Goal: Find specific page/section: Find specific page/section

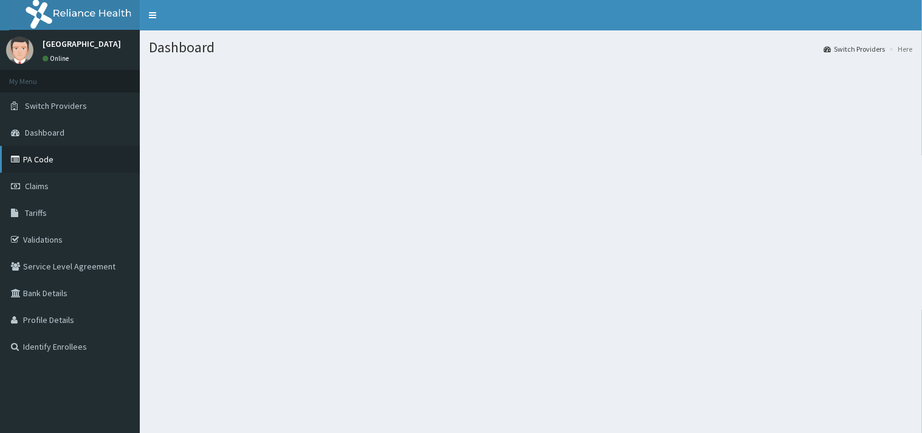
click at [30, 157] on link "PA Code" at bounding box center [70, 159] width 140 height 27
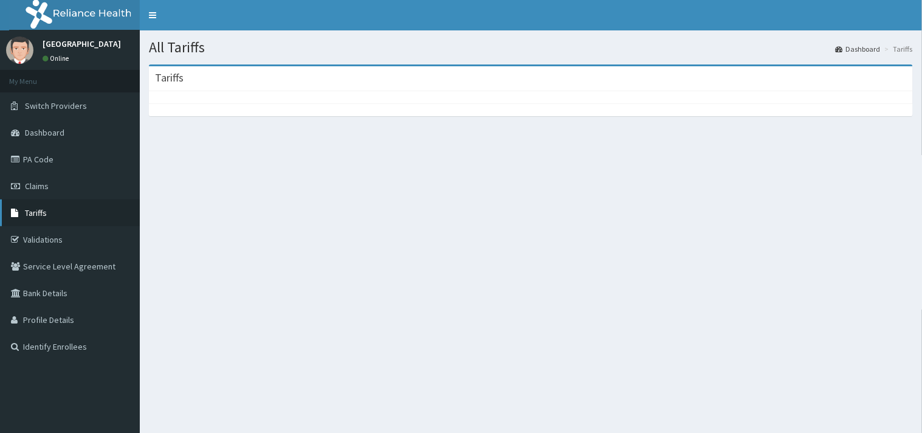
click at [65, 213] on link "Tariffs" at bounding box center [70, 212] width 140 height 27
click at [69, 210] on link "Tariffs" at bounding box center [70, 212] width 140 height 27
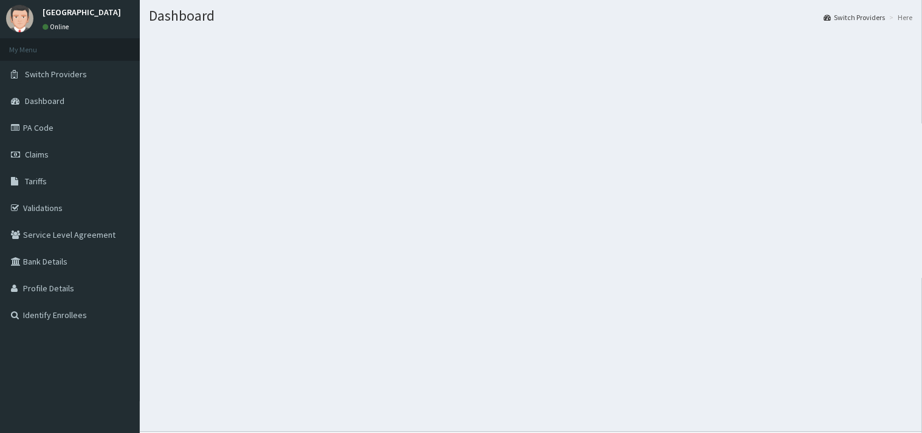
scroll to position [61, 0]
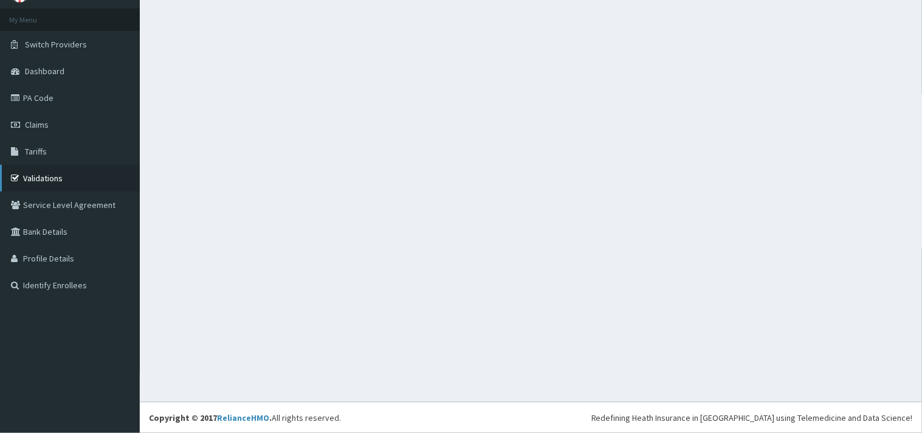
click at [53, 165] on link "Validations" at bounding box center [70, 178] width 140 height 27
click at [58, 149] on link "Tariffs" at bounding box center [70, 151] width 140 height 27
click at [58, 102] on link "PA Code" at bounding box center [70, 97] width 140 height 27
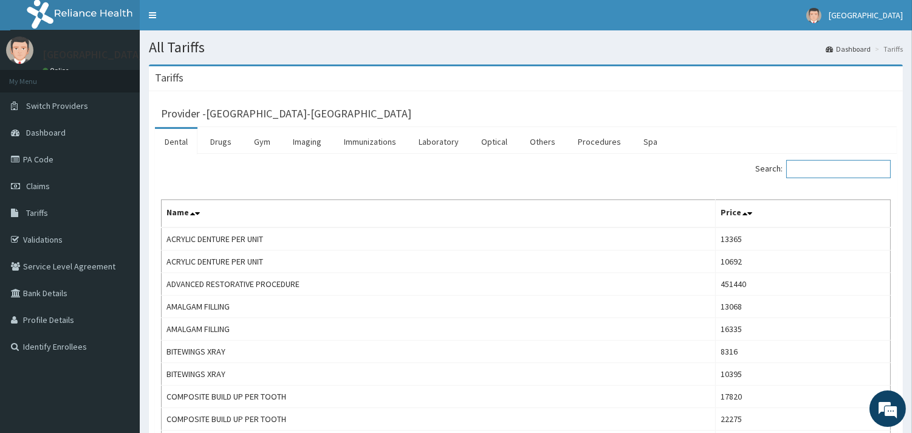
click at [803, 166] on input "Search:" at bounding box center [838, 169] width 104 height 18
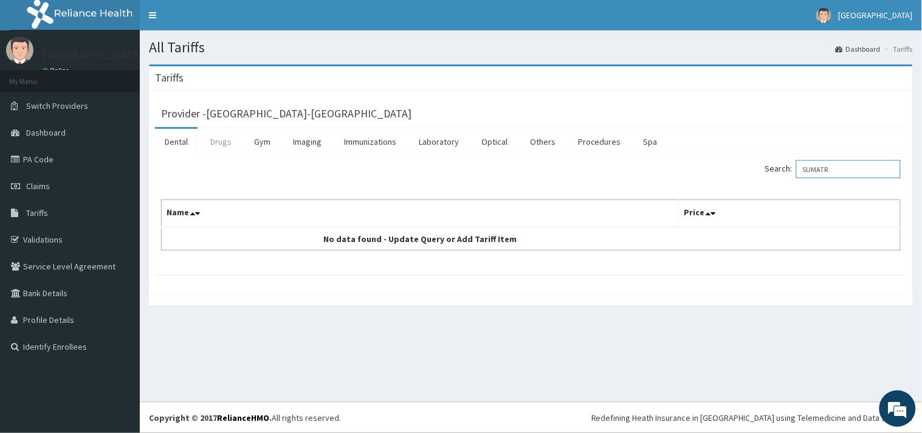
type input "SUMATR"
click at [225, 147] on link "Drugs" at bounding box center [220, 142] width 41 height 26
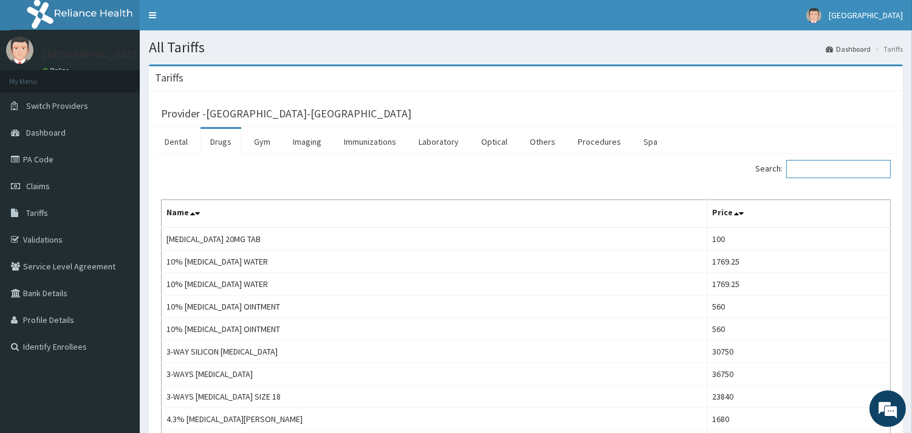
click at [831, 167] on input "Search:" at bounding box center [838, 169] width 104 height 18
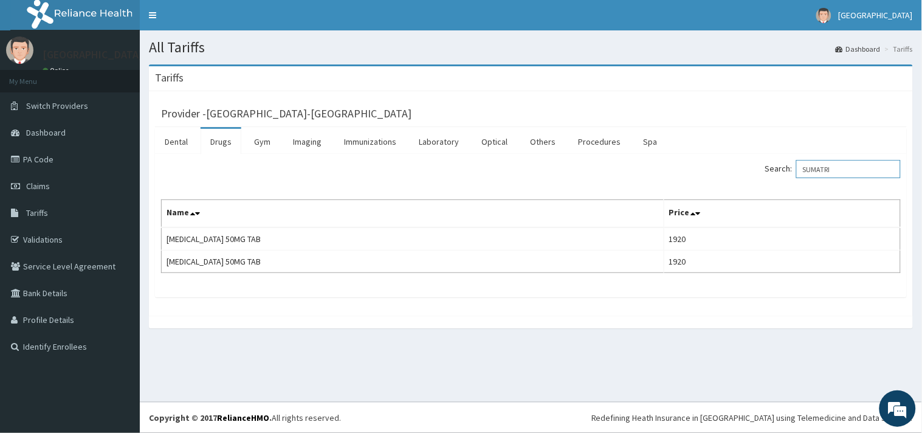
type input "SUMATRI"
